Goal: Task Accomplishment & Management: Manage account settings

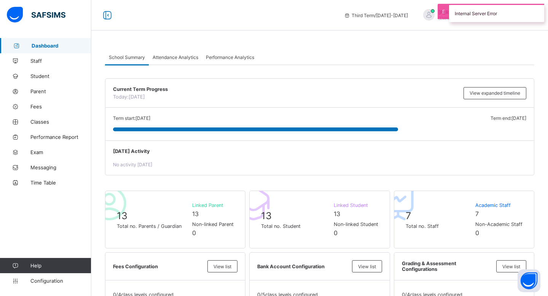
click at [466, 9] on div "Internal Server Error" at bounding box center [496, 13] width 95 height 18
click at [55, 63] on span "Staff" at bounding box center [60, 61] width 61 height 6
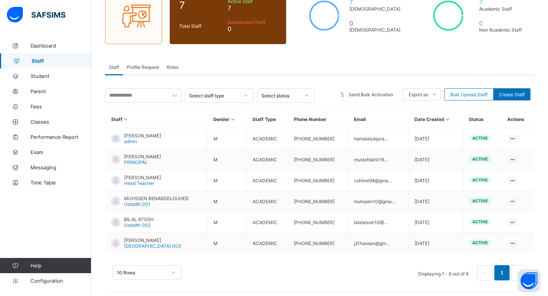
scroll to position [80, 0]
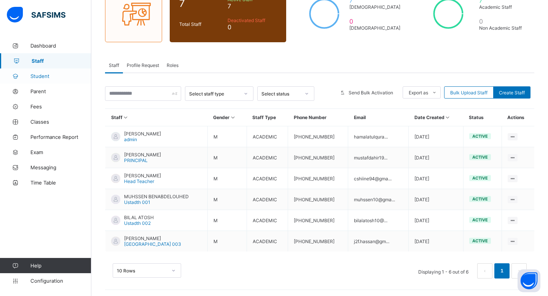
click at [56, 83] on link "Student" at bounding box center [45, 76] width 91 height 15
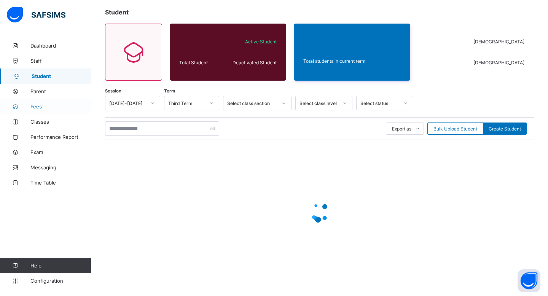
scroll to position [41, 0]
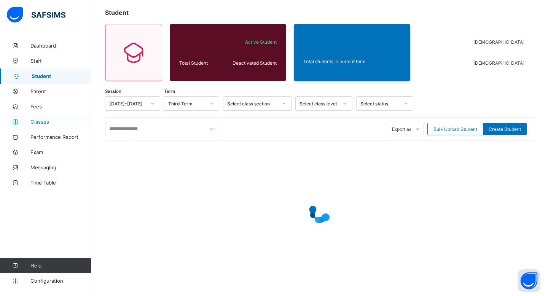
click at [54, 122] on span "Classes" at bounding box center [60, 122] width 61 height 6
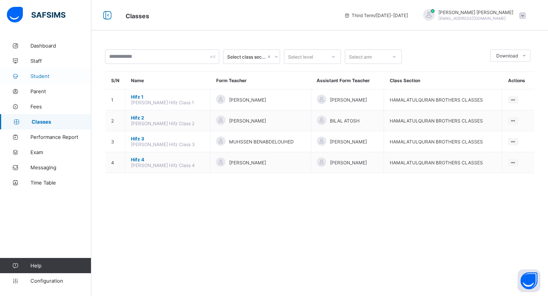
click at [68, 77] on span "Student" at bounding box center [60, 76] width 61 height 6
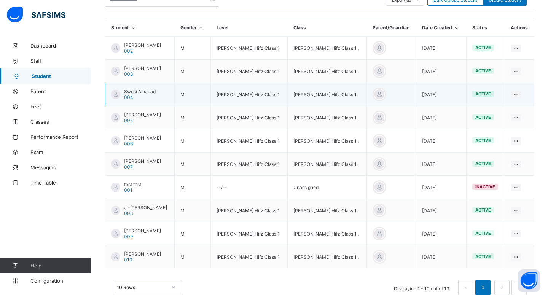
scroll to position [176, 0]
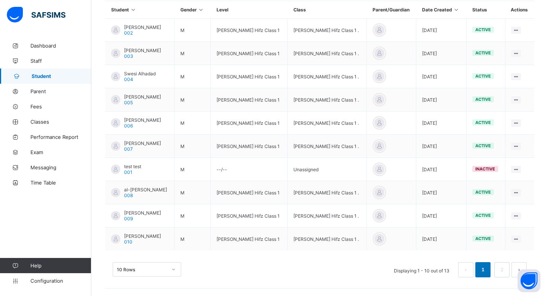
click at [171, 267] on div "10 Rows" at bounding box center [147, 269] width 69 height 14
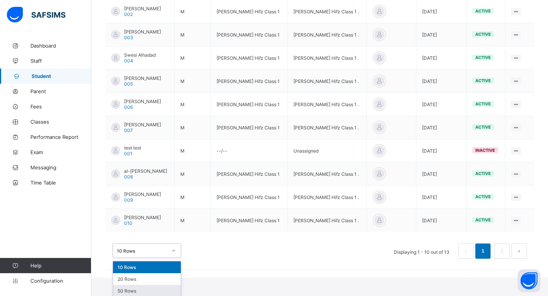
click at [160, 287] on div "50 Rows" at bounding box center [147, 291] width 68 height 12
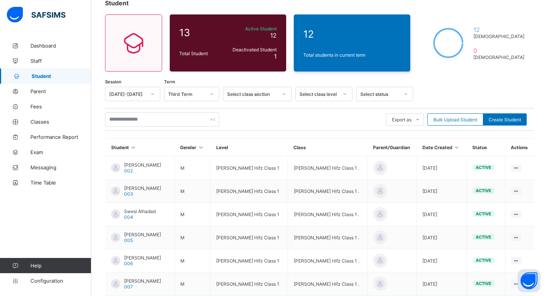
scroll to position [0, 0]
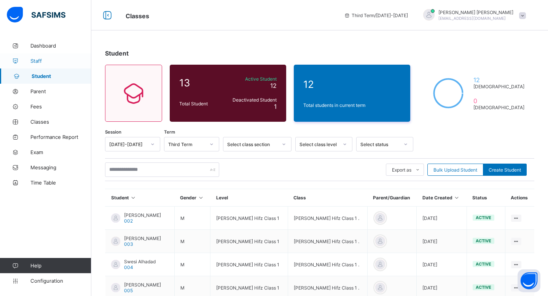
click at [70, 60] on span "Staff" at bounding box center [60, 61] width 61 height 6
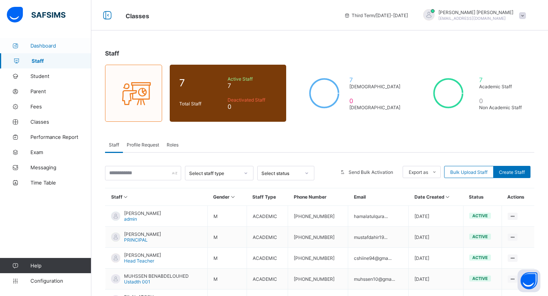
click at [70, 39] on link "Dashboard" at bounding box center [45, 45] width 91 height 15
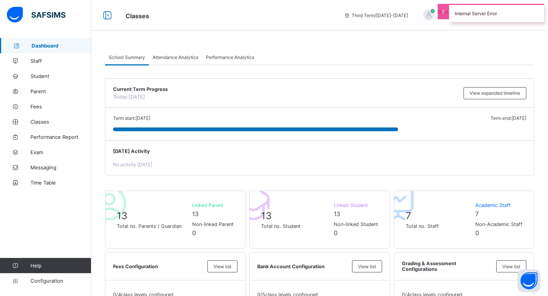
click at [497, 11] on div "Internal Server Error" at bounding box center [496, 13] width 95 height 18
click at [53, 128] on link "Classes" at bounding box center [45, 121] width 91 height 15
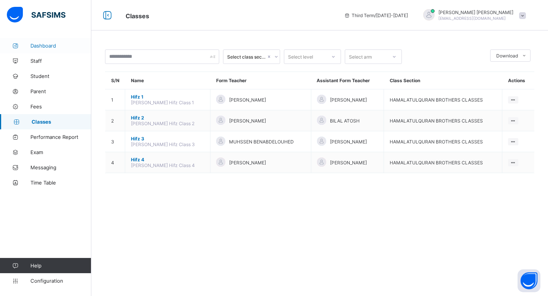
click at [38, 52] on link "Dashboard" at bounding box center [45, 45] width 91 height 15
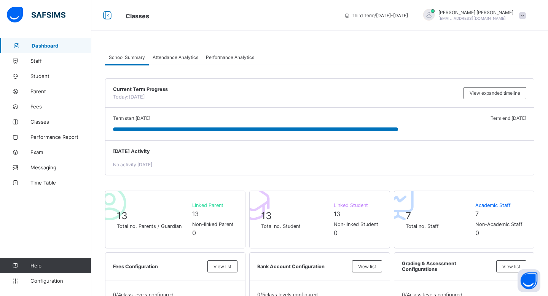
click at [44, 51] on link "Dashboard" at bounding box center [45, 45] width 91 height 15
click at [45, 71] on link "Student" at bounding box center [45, 76] width 91 height 15
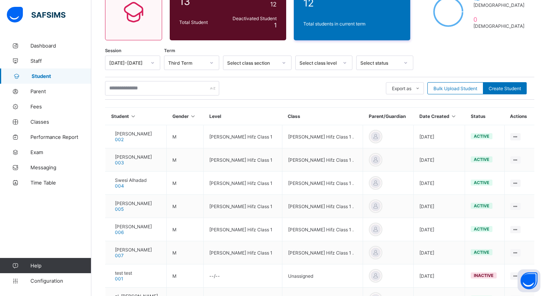
scroll to position [80, 0]
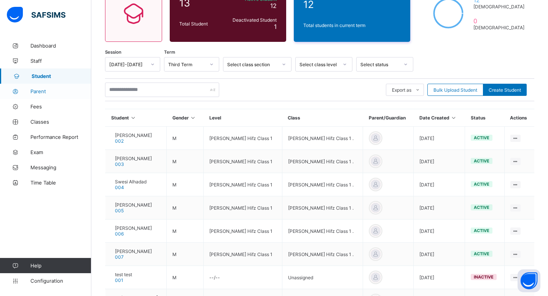
click at [40, 95] on link "Parent" at bounding box center [45, 91] width 91 height 15
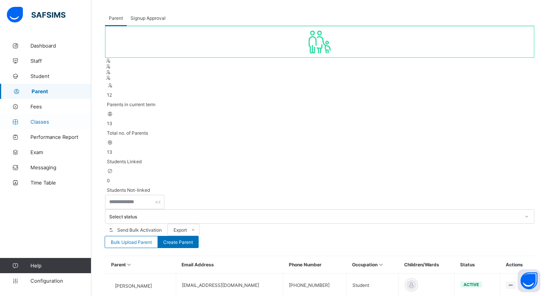
scroll to position [80, 0]
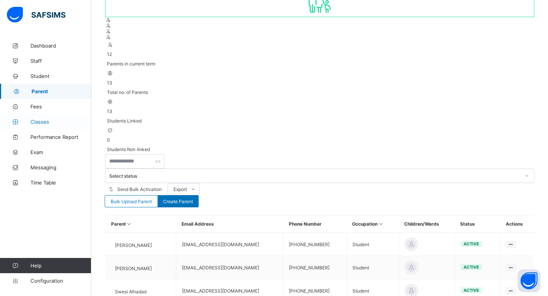
click at [48, 120] on span "Classes" at bounding box center [60, 122] width 61 height 6
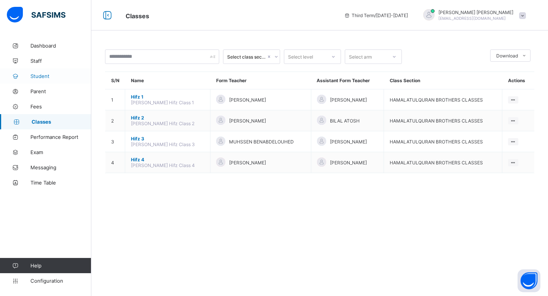
click at [39, 78] on span "Student" at bounding box center [60, 76] width 61 height 6
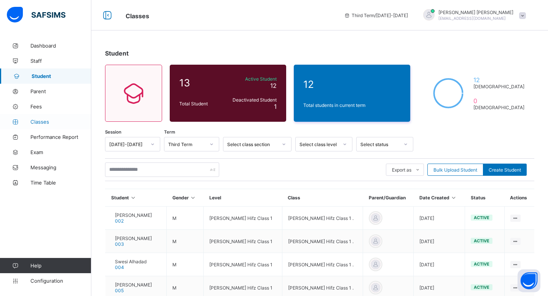
click at [51, 118] on link "Classes" at bounding box center [45, 121] width 91 height 15
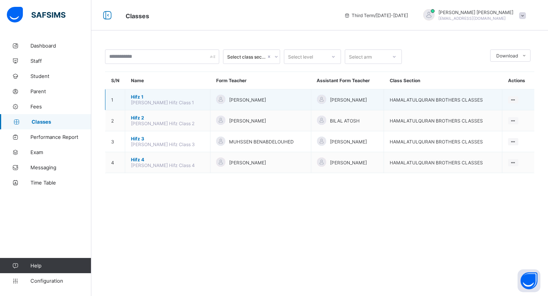
click at [128, 96] on td "Hifz 1 [PERSON_NAME] Hifz Class 1" at bounding box center [167, 99] width 85 height 21
click at [136, 96] on span "Hifz 1" at bounding box center [167, 97] width 73 height 6
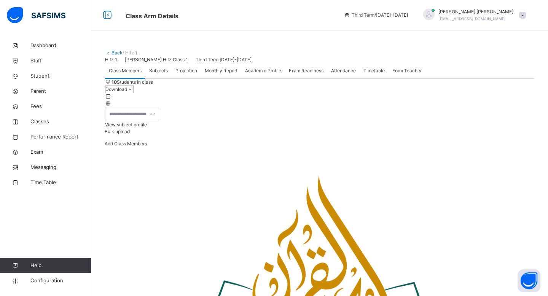
click at [183, 74] on span "Projection" at bounding box center [187, 70] width 22 height 7
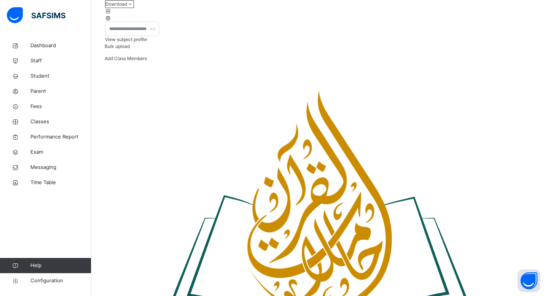
scroll to position [74, 0]
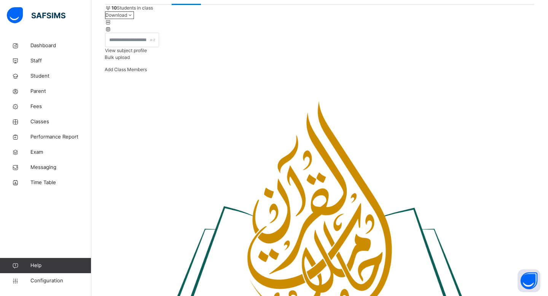
click at [24, 44] on icon at bounding box center [15, 46] width 30 height 6
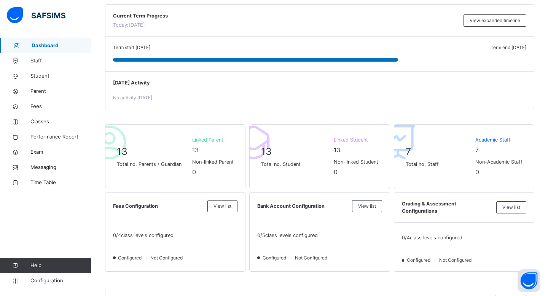
click at [15, 43] on icon at bounding box center [16, 46] width 30 height 6
click at [46, 286] on link "Configuration" at bounding box center [45, 280] width 91 height 15
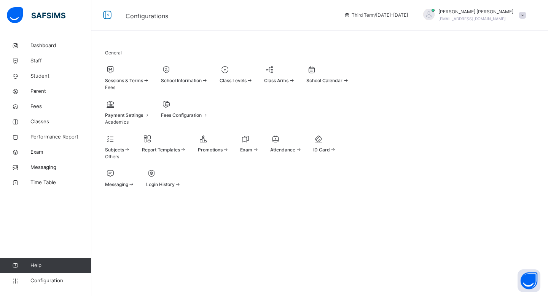
click at [175, 187] on span "Login History" at bounding box center [160, 185] width 29 height 6
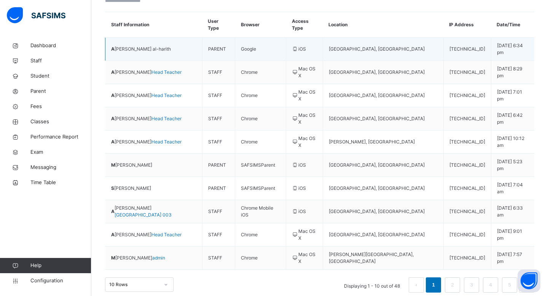
scroll to position [81, 0]
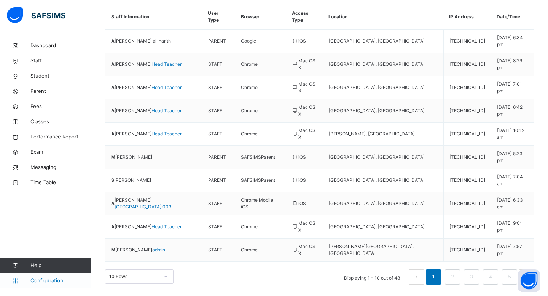
click at [54, 278] on span "Configuration" at bounding box center [60, 281] width 61 height 8
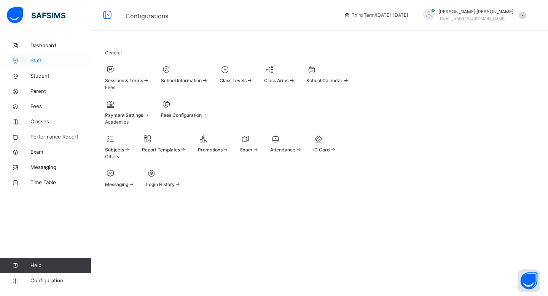
click at [47, 66] on link "Staff" at bounding box center [45, 60] width 91 height 15
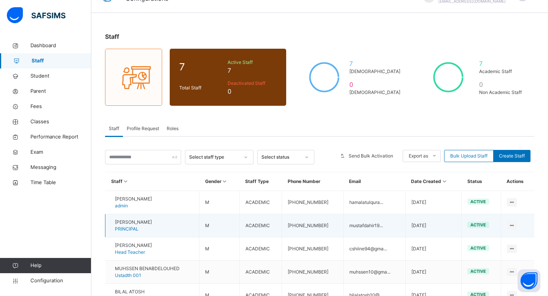
scroll to position [34, 0]
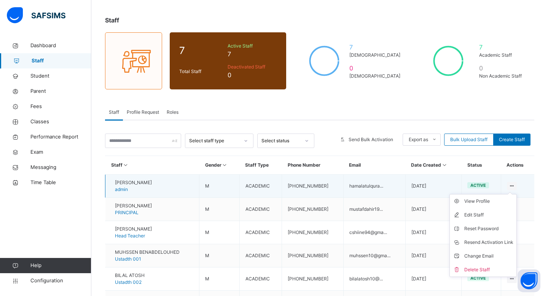
click at [509, 185] on icon at bounding box center [512, 186] width 6 height 6
click at [491, 213] on div "Edit Staff" at bounding box center [489, 215] width 49 height 8
select select "**"
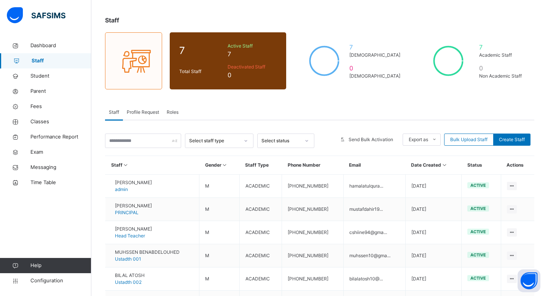
scroll to position [0, 0]
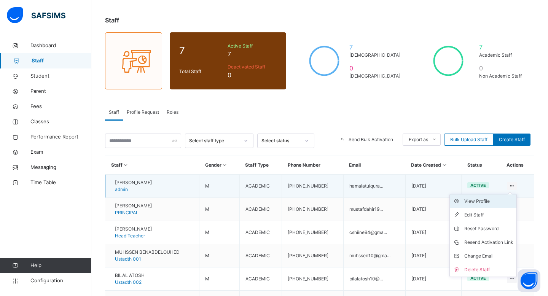
click at [498, 200] on div "View Profile" at bounding box center [489, 202] width 49 height 8
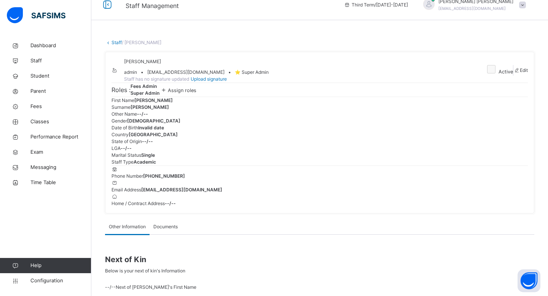
scroll to position [11, 0]
click at [196, 93] on span "Assign roles" at bounding box center [182, 90] width 29 height 6
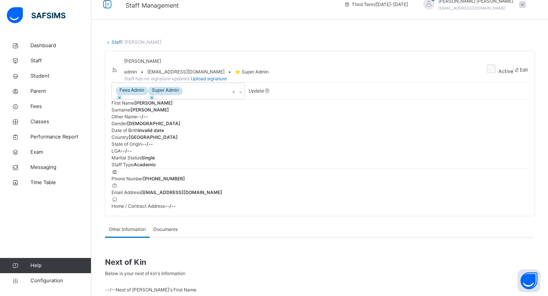
click at [223, 99] on div "Fees Admin Super Admin" at bounding box center [171, 91] width 118 height 16
click at [356, 99] on div "Fees Admin Super Admin Update" at bounding box center [320, 91] width 417 height 17
click at [271, 94] on icon at bounding box center [267, 91] width 6 height 6
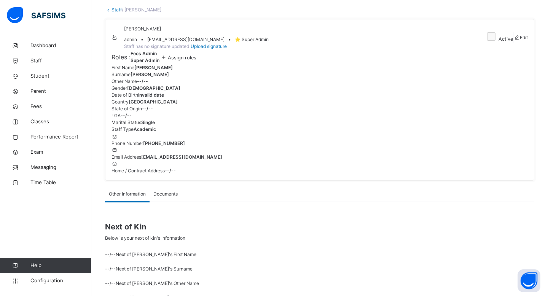
scroll to position [0, 0]
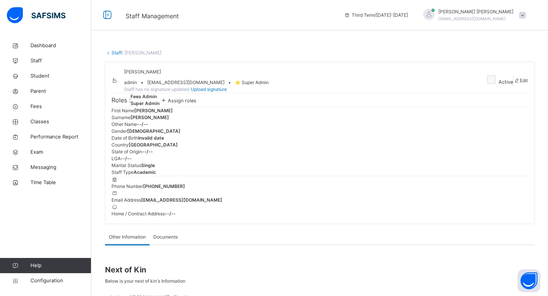
click at [269, 86] on span "⭐ Super Admin" at bounding box center [252, 82] width 34 height 7
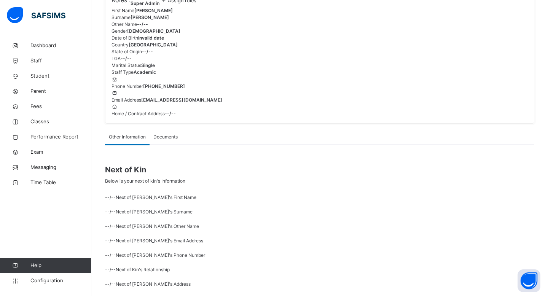
scroll to position [142, 0]
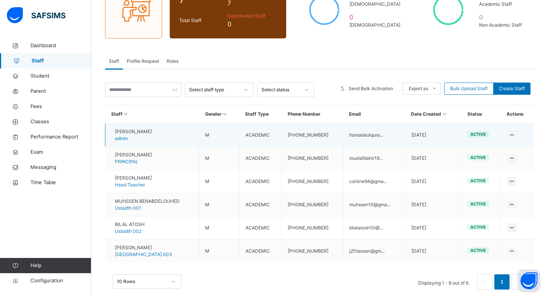
scroll to position [97, 0]
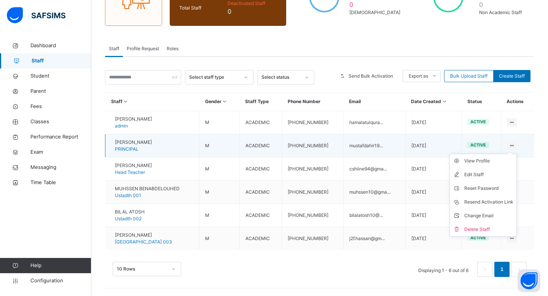
click at [486, 155] on ul "View Profile Edit Staff Reset Password Resend Activation Link Change Email Dele…" at bounding box center [483, 195] width 67 height 83
click at [484, 161] on div "View Profile" at bounding box center [489, 161] width 49 height 8
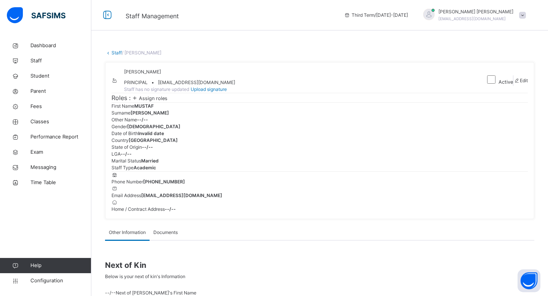
click at [167, 101] on span "Assign roles" at bounding box center [153, 99] width 29 height 6
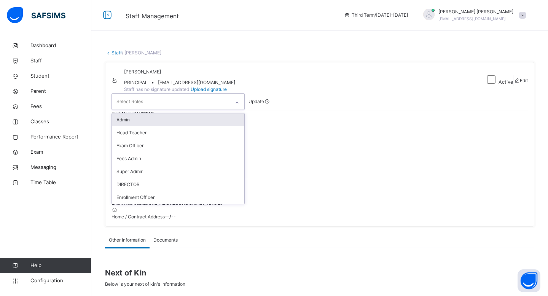
click at [168, 110] on div "Select Roles" at bounding box center [171, 102] width 118 height 16
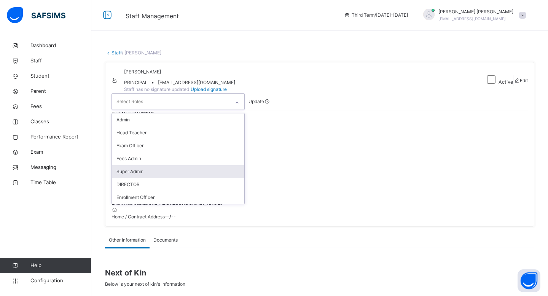
click at [176, 178] on div "Super Admin" at bounding box center [178, 171] width 133 height 13
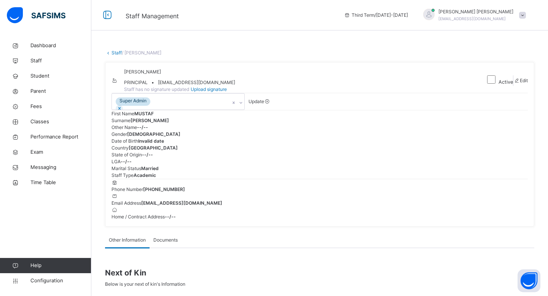
click at [320, 110] on div "Super Admin Update" at bounding box center [320, 101] width 417 height 17
click at [213, 110] on div "Super Admin" at bounding box center [171, 102] width 118 height 16
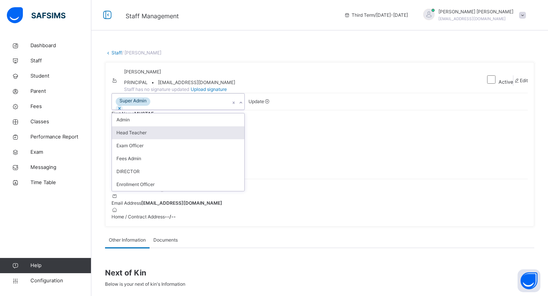
click at [198, 139] on div "Head Teacher" at bounding box center [178, 132] width 133 height 13
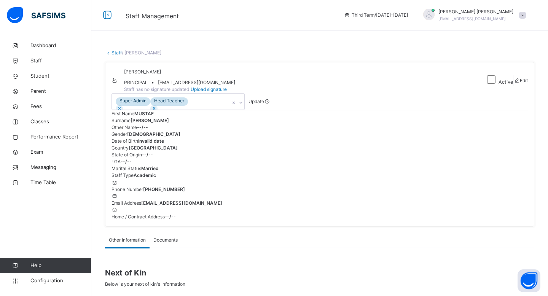
click at [264, 104] on span "Update" at bounding box center [257, 102] width 16 height 6
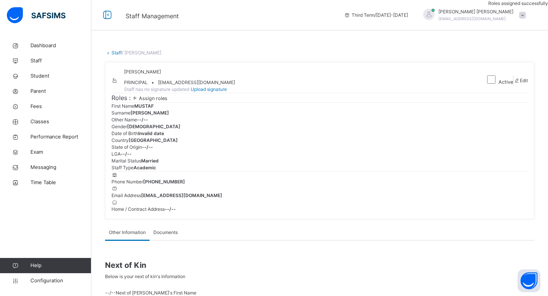
click at [343, 113] on div "[PERSON_NAME] PRINCIPAL • [EMAIL_ADDRESS][DOMAIN_NAME] Staff has no signature u…" at bounding box center [320, 140] width 430 height 157
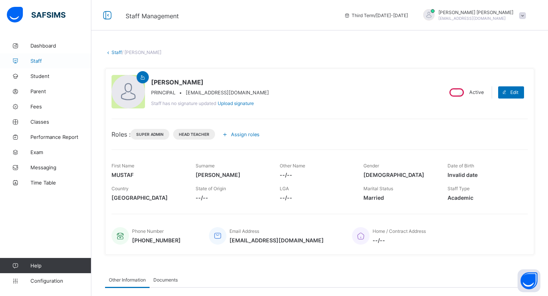
click at [55, 65] on link "Staff" at bounding box center [45, 60] width 91 height 15
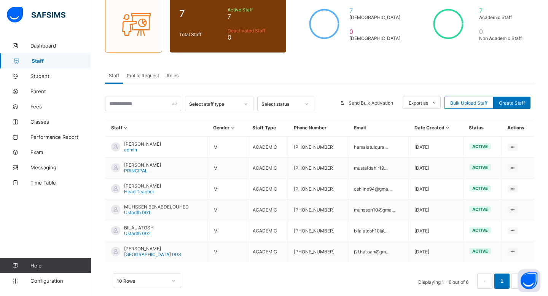
scroll to position [80, 0]
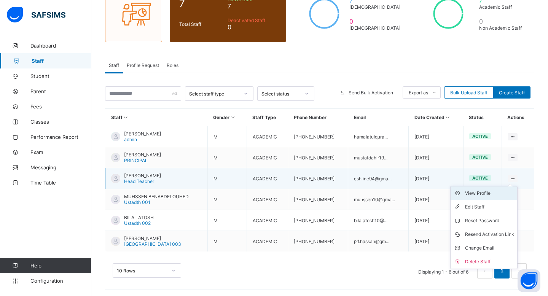
click at [492, 195] on div "View Profile" at bounding box center [489, 194] width 49 height 8
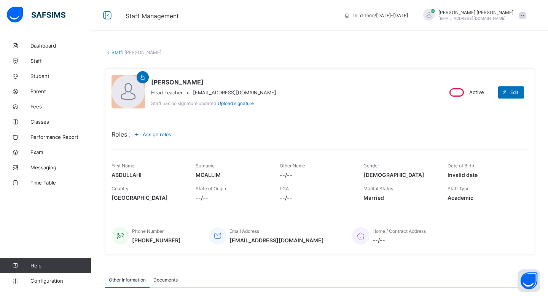
click at [154, 132] on span "Assign roles" at bounding box center [157, 135] width 29 height 6
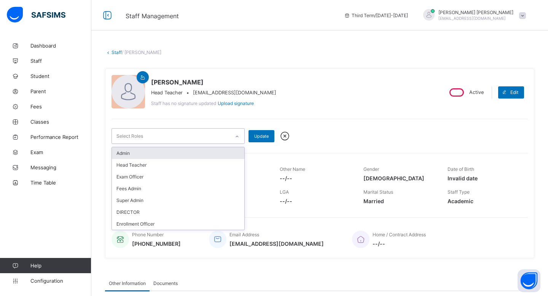
click at [192, 142] on div "Select Roles" at bounding box center [171, 136] width 118 height 15
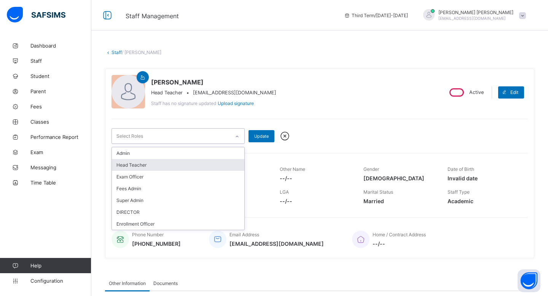
click at [178, 165] on div "Head Teacher" at bounding box center [178, 165] width 133 height 12
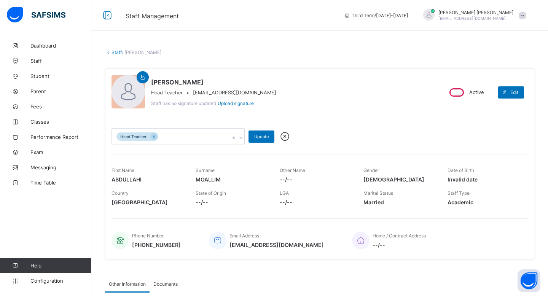
click at [271, 145] on div "ABDULLAHI MOALLIM Head Teacher • cshiine94@gmail.com Staff has no signature upd…" at bounding box center [320, 164] width 430 height 191
click at [269, 141] on div "Update" at bounding box center [262, 137] width 26 height 12
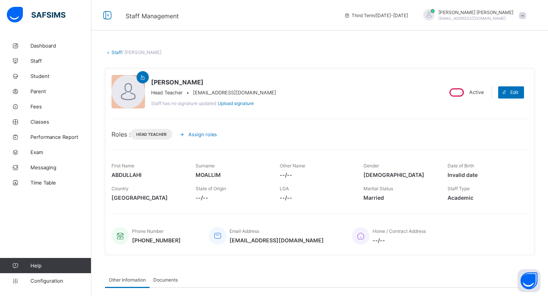
scroll to position [121, 0]
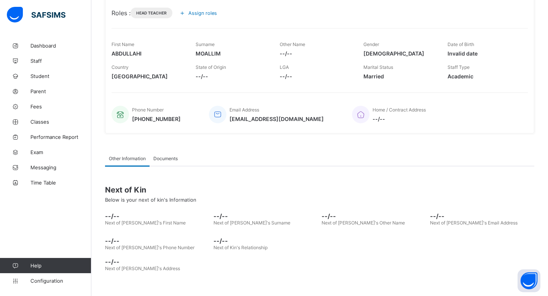
click at [173, 153] on div "Documents" at bounding box center [166, 158] width 32 height 15
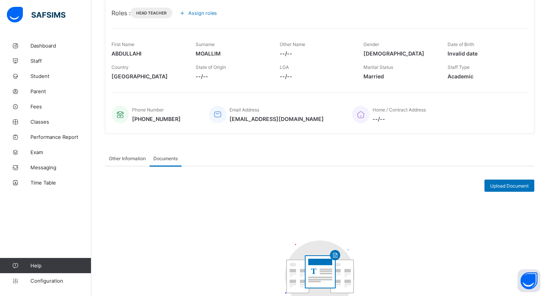
scroll to position [0, 0]
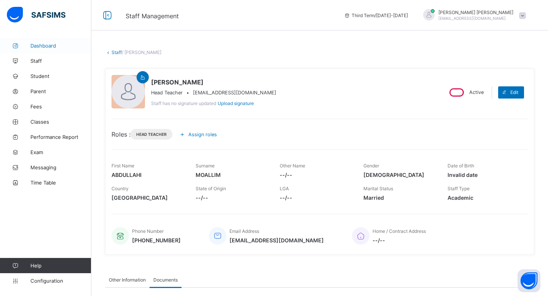
click at [52, 51] on link "Dashboard" at bounding box center [45, 45] width 91 height 15
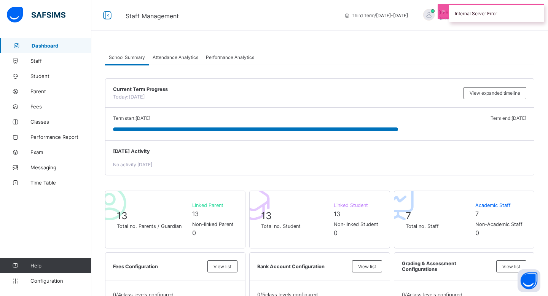
click at [471, 19] on div "Internal Server Error" at bounding box center [496, 13] width 95 height 18
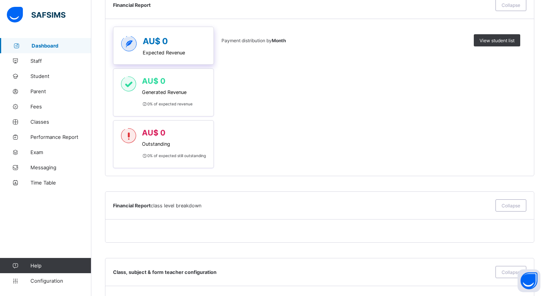
scroll to position [480, 0]
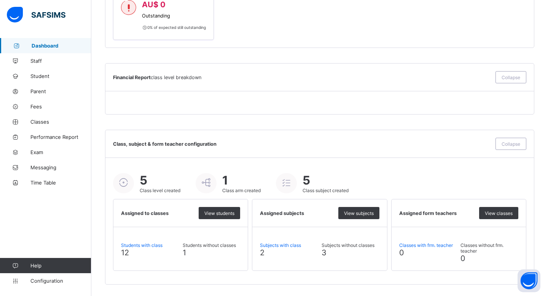
click at [193, 142] on span "Class, subject & form teacher configuration" at bounding box center [302, 144] width 379 height 6
click at [501, 144] on div "Collapse" at bounding box center [511, 144] width 31 height 12
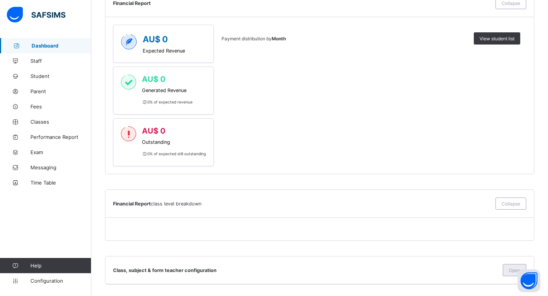
scroll to position [354, 0]
click at [503, 268] on div "Open" at bounding box center [515, 270] width 24 height 12
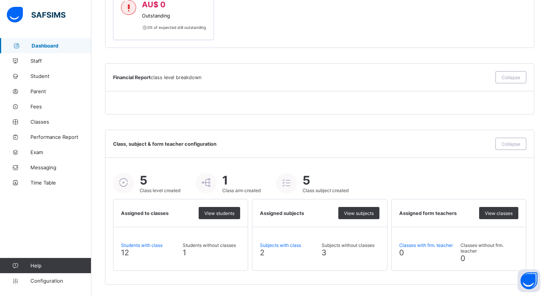
click at [358, 259] on div "Subjects with class 2 Subjects without classes 3" at bounding box center [319, 246] width 134 height 38
click at [361, 217] on div "View subjects" at bounding box center [359, 213] width 41 height 12
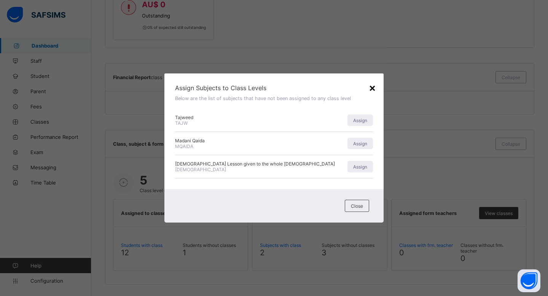
click at [373, 89] on div "×" at bounding box center [372, 87] width 7 height 13
